Goal: Task Accomplishment & Management: Manage account settings

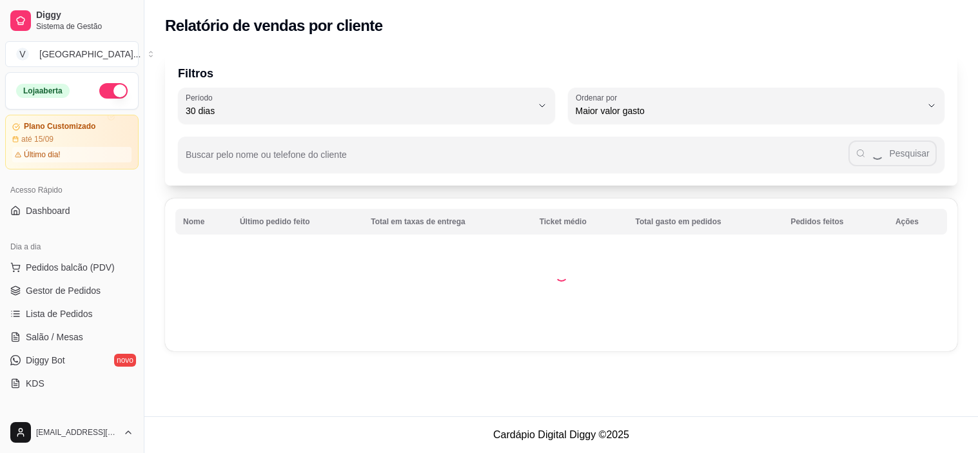
select select "30"
select select "HIGHEST_TOTAL_SPENT_WITH_ORDERS"
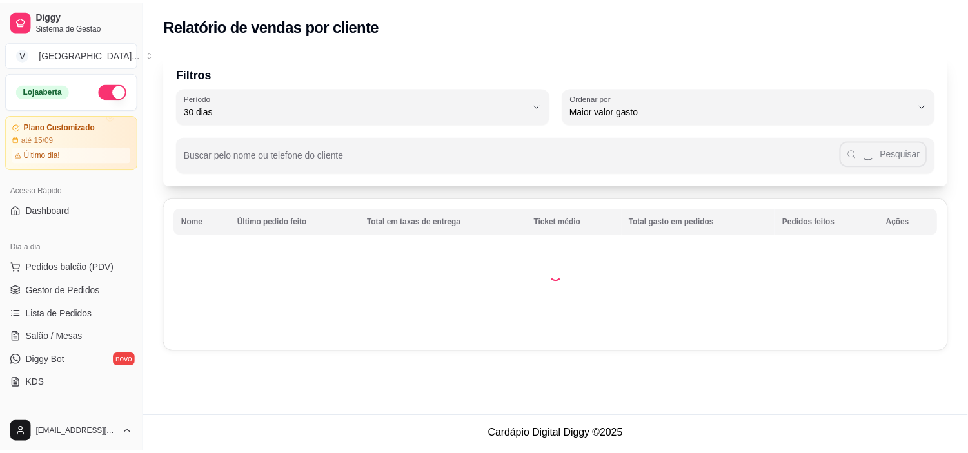
scroll to position [215, 0]
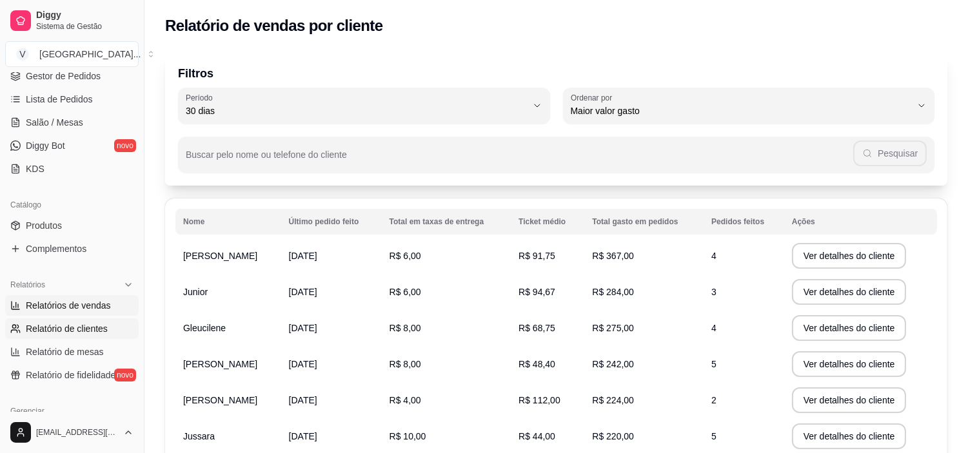
click at [103, 300] on span "Relatórios de vendas" at bounding box center [68, 305] width 85 height 13
select select "ALL"
select select "0"
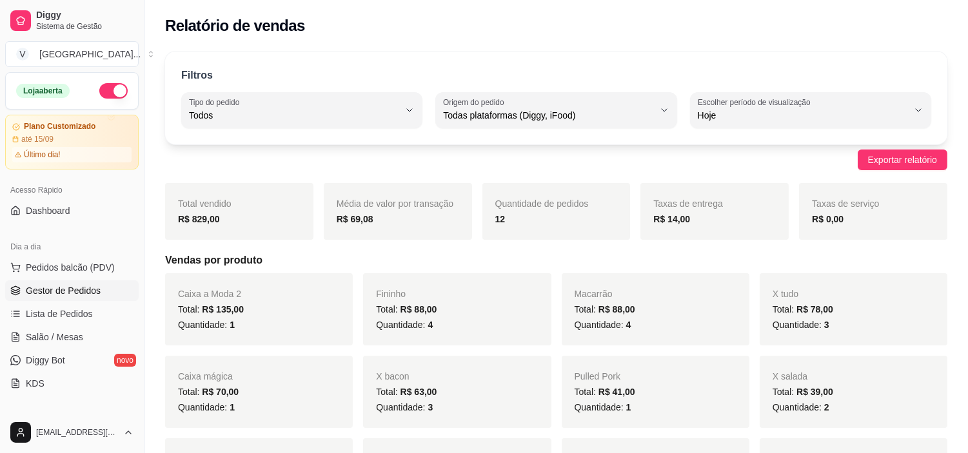
click at [85, 299] on link "Gestor de Pedidos" at bounding box center [71, 291] width 133 height 21
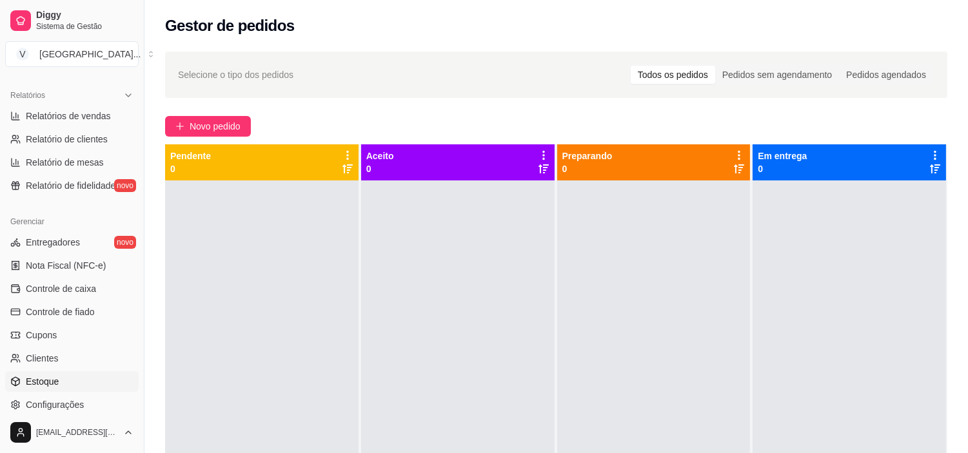
scroll to position [429, 0]
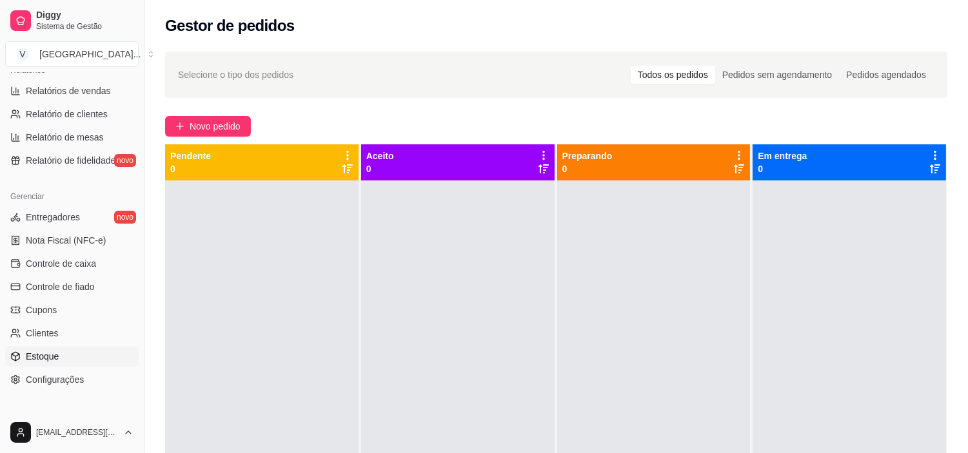
click at [71, 360] on link "Estoque" at bounding box center [71, 356] width 133 height 21
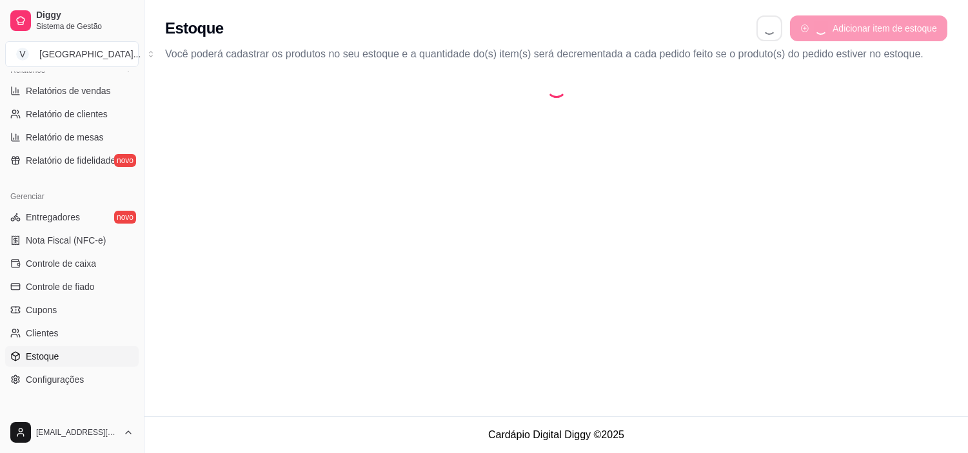
select select "QUANTITY_ORDER"
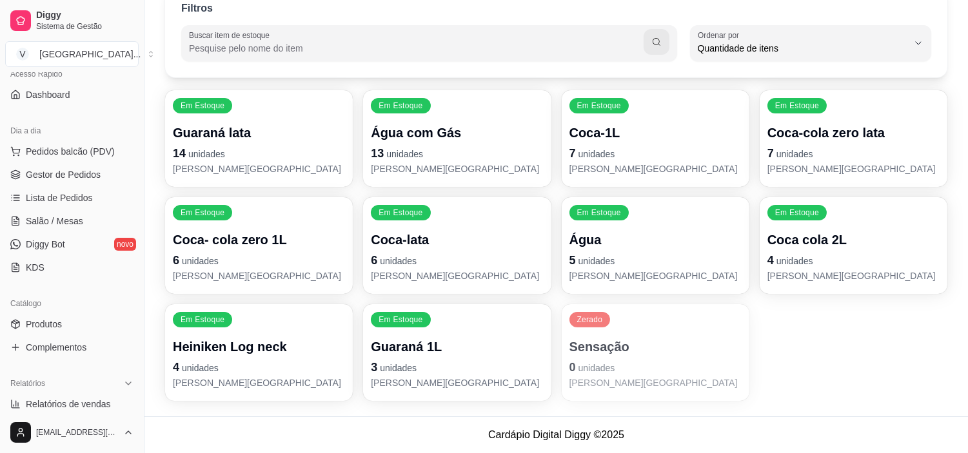
scroll to position [72, 0]
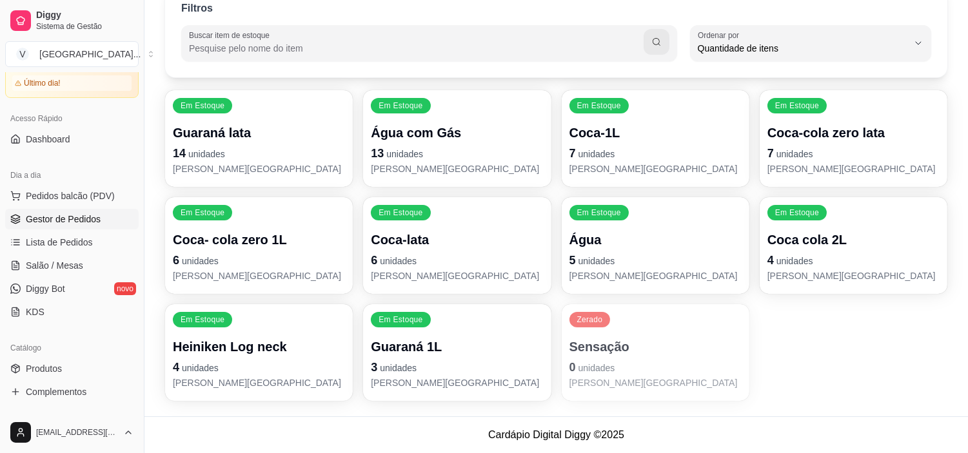
click at [68, 224] on span "Gestor de Pedidos" at bounding box center [63, 219] width 75 height 13
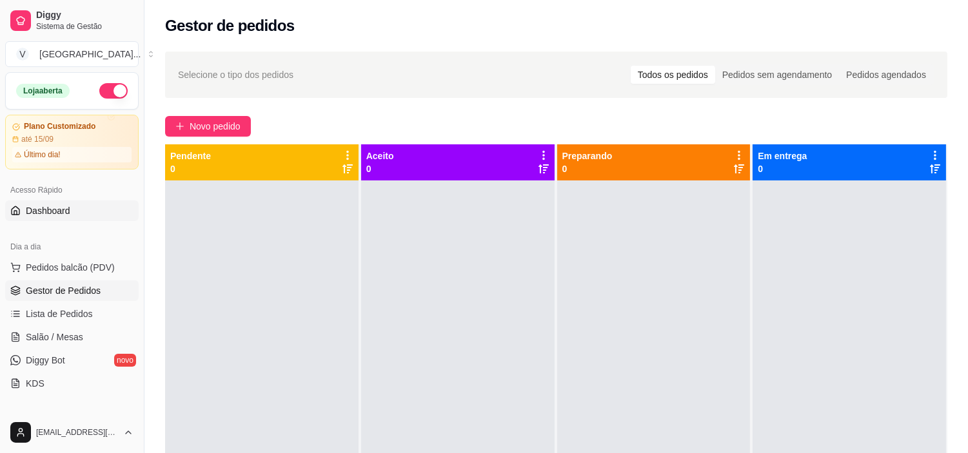
click at [88, 206] on link "Dashboard" at bounding box center [71, 211] width 133 height 21
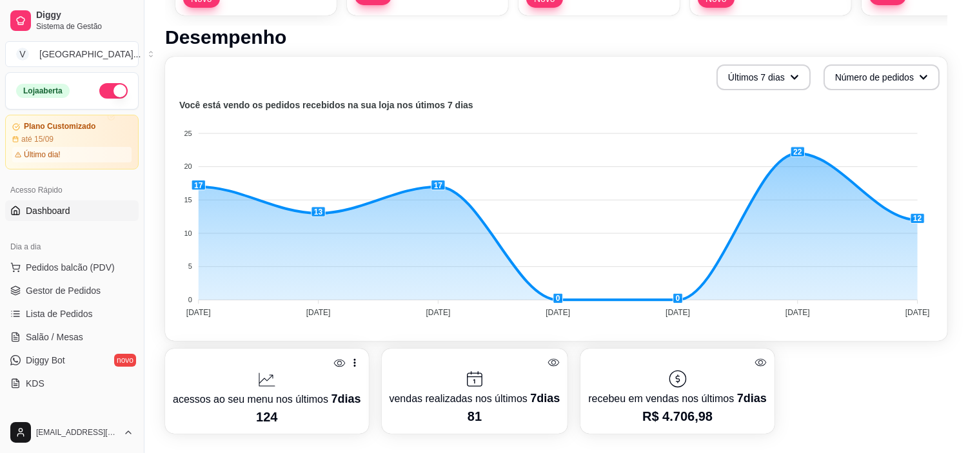
scroll to position [286, 0]
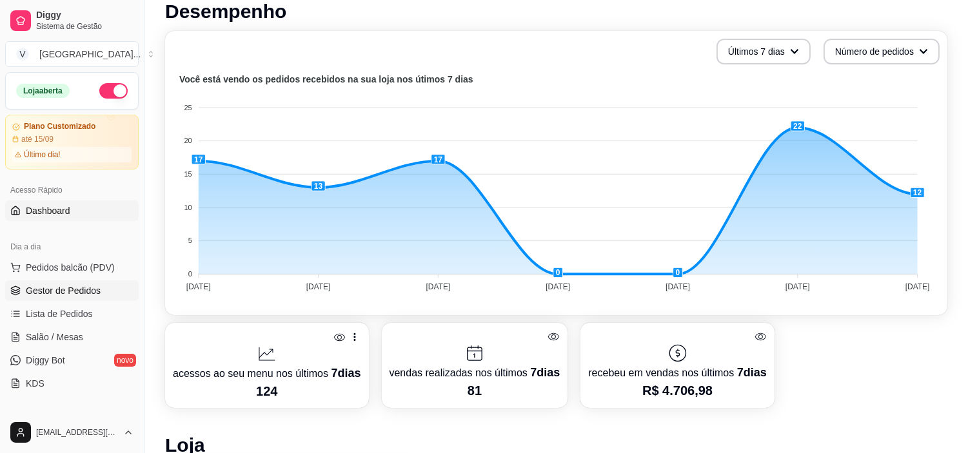
click at [81, 299] on link "Gestor de Pedidos" at bounding box center [71, 291] width 133 height 21
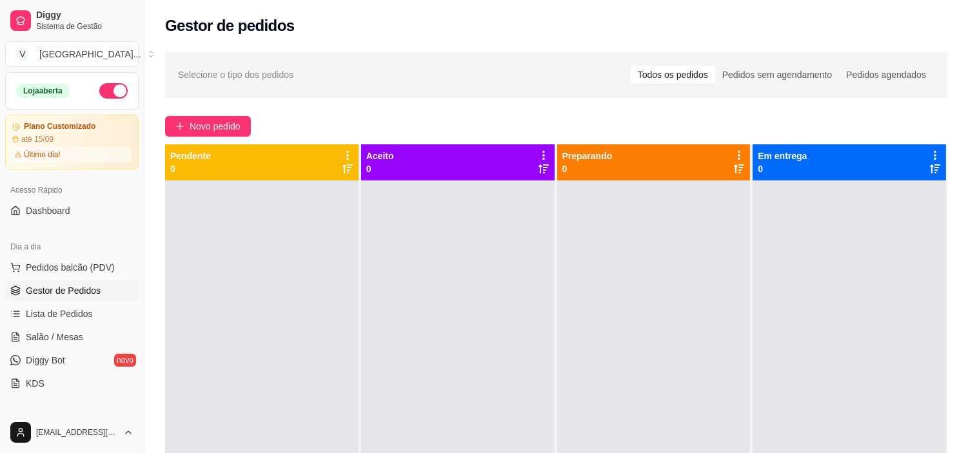
click at [108, 89] on button "button" at bounding box center [113, 90] width 28 height 15
